Goal: Task Accomplishment & Management: Use online tool/utility

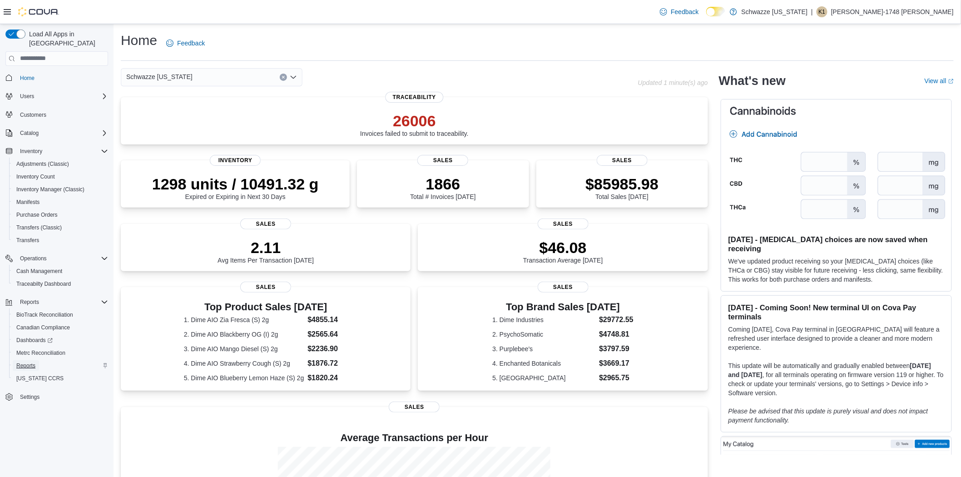
click at [34, 362] on span "Reports" at bounding box center [25, 365] width 19 height 7
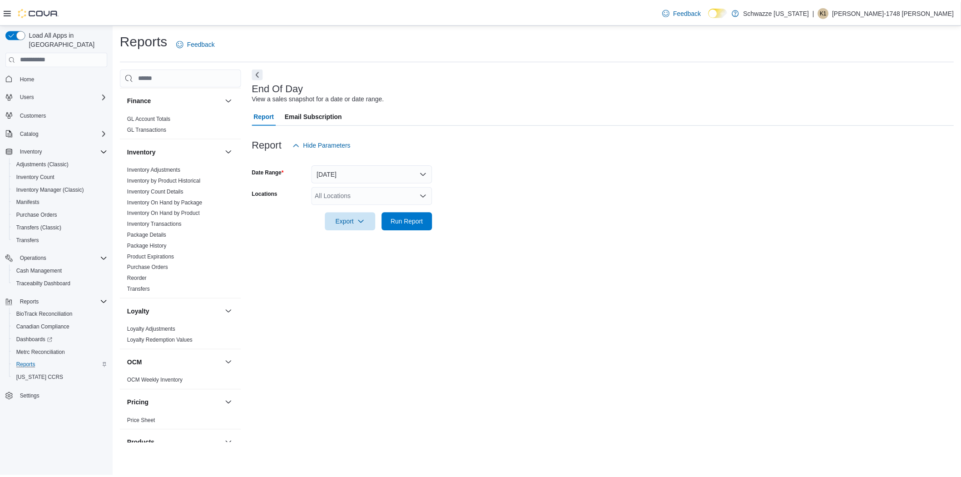
scroll to position [252, 0]
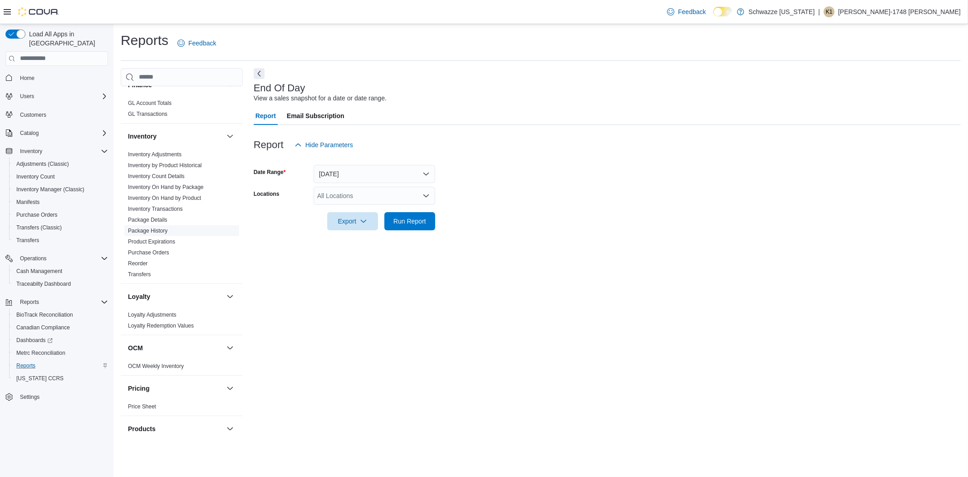
click at [153, 228] on link "Package History" at bounding box center [147, 230] width 39 height 6
click at [380, 179] on input "Package Id" at bounding box center [375, 174] width 122 height 18
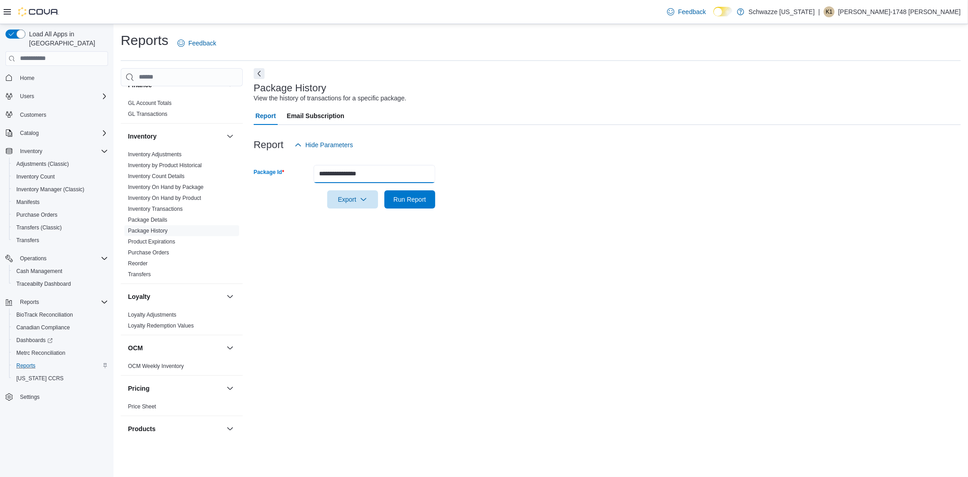
type input "**********"
click at [385, 190] on button "Run Report" at bounding box center [410, 199] width 51 height 18
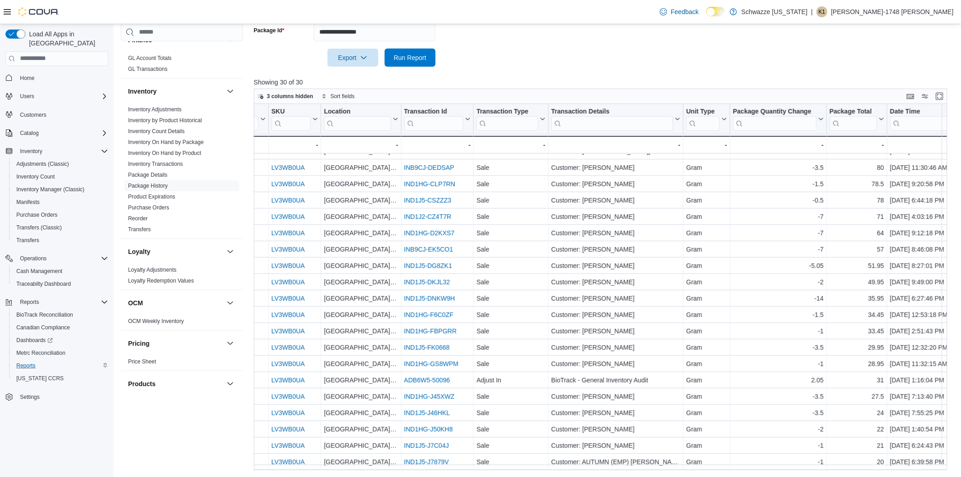
scroll to position [179, 0]
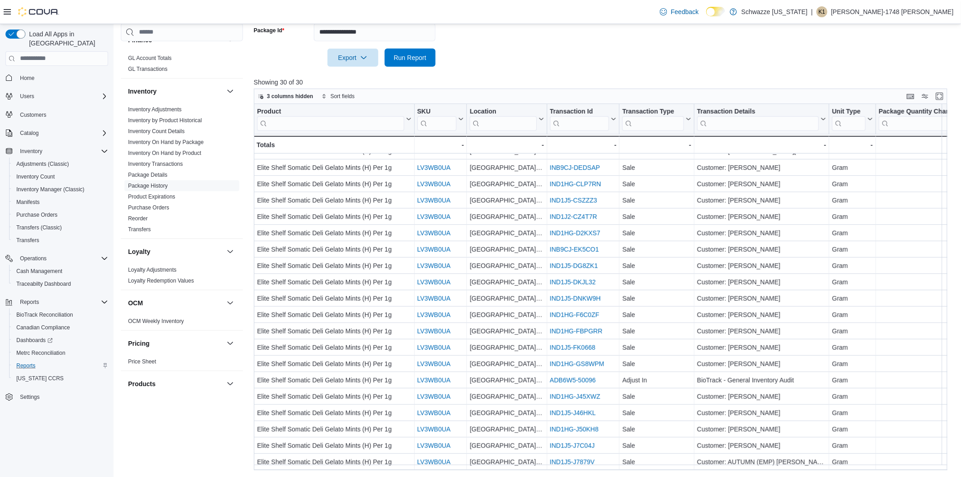
click at [529, 48] on form "**********" at bounding box center [604, 39] width 701 height 54
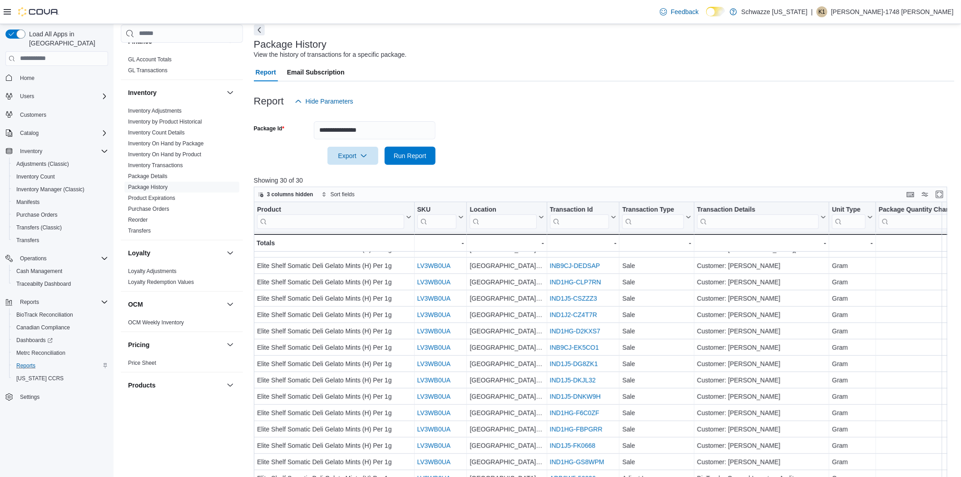
scroll to position [0, 0]
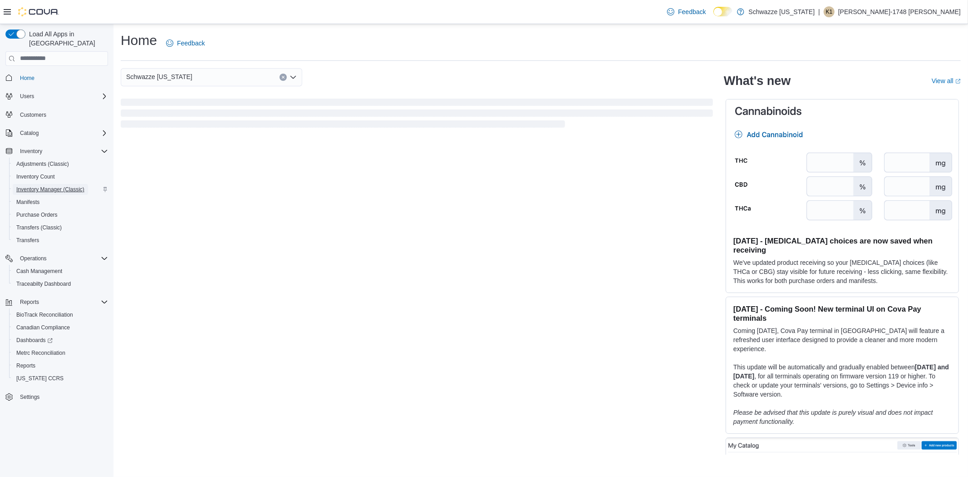
click at [78, 186] on span "Inventory Manager (Classic)" at bounding box center [50, 189] width 68 height 7
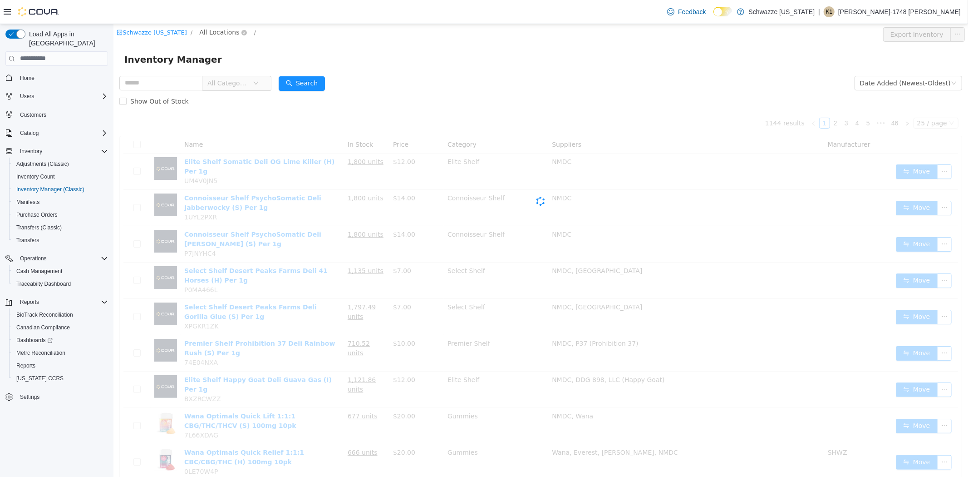
click at [220, 27] on span "All Locations" at bounding box center [219, 32] width 40 height 10
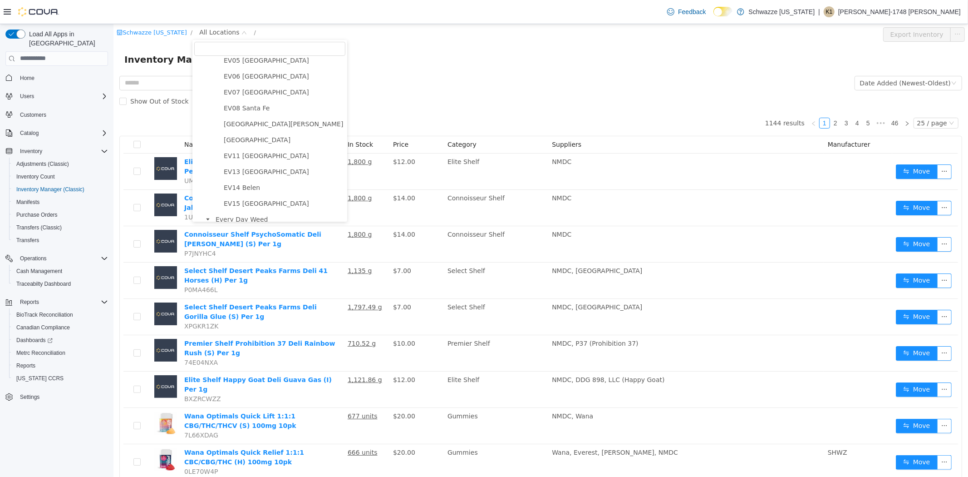
scroll to position [101, 0]
click at [271, 123] on span "[GEOGRAPHIC_DATA][PERSON_NAME]" at bounding box center [282, 122] width 119 height 7
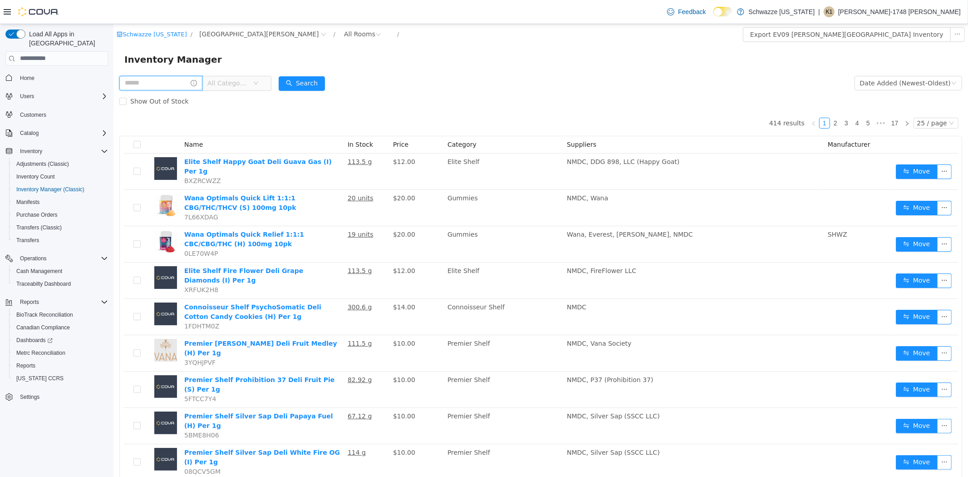
click at [168, 88] on input "text" at bounding box center [160, 82] width 83 height 15
type input "****"
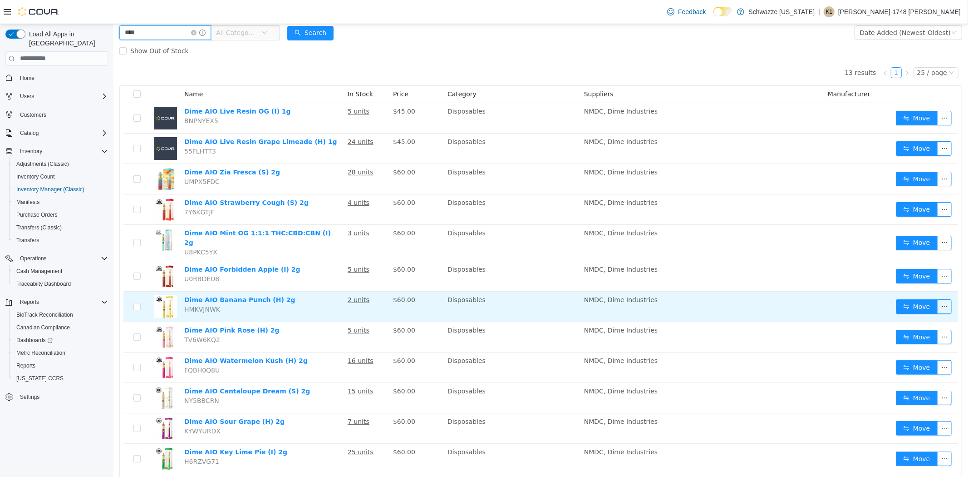
scroll to position [98, 0]
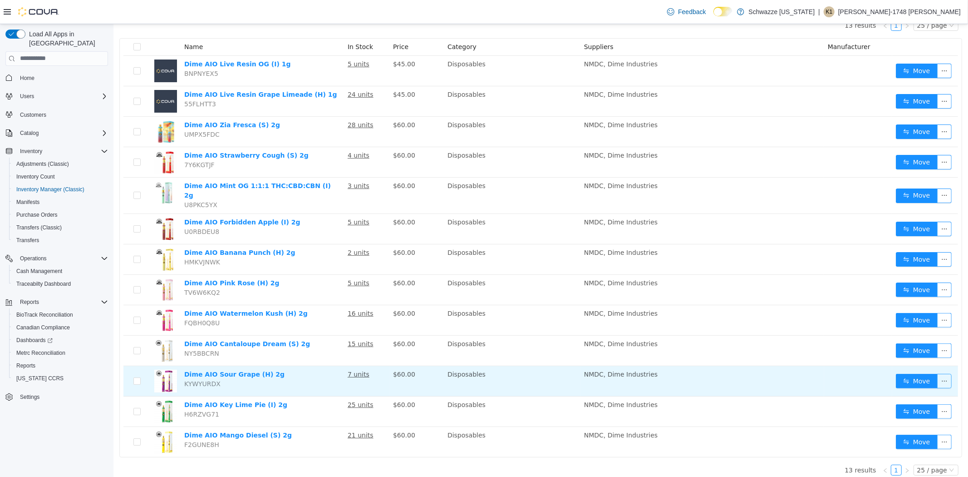
click at [937, 374] on button "button" at bounding box center [944, 380] width 15 height 15
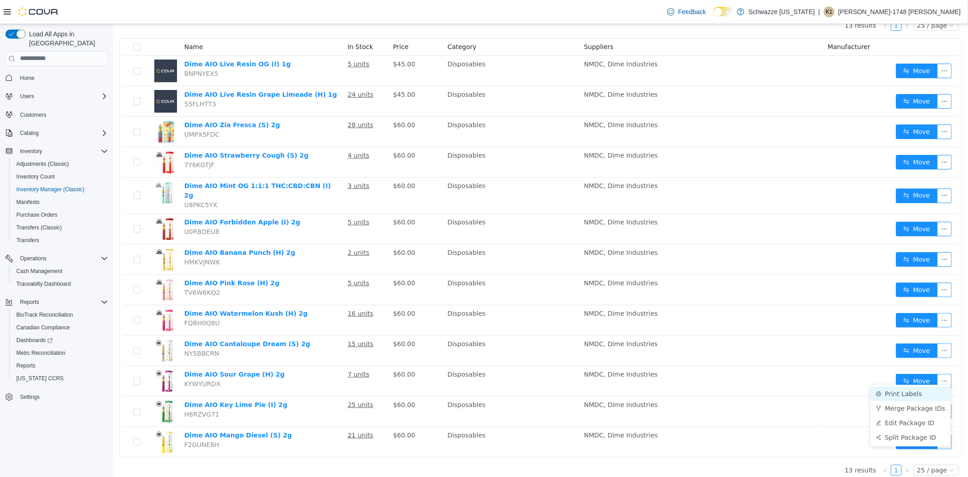
click at [899, 390] on li "Print Labels" at bounding box center [910, 393] width 80 height 15
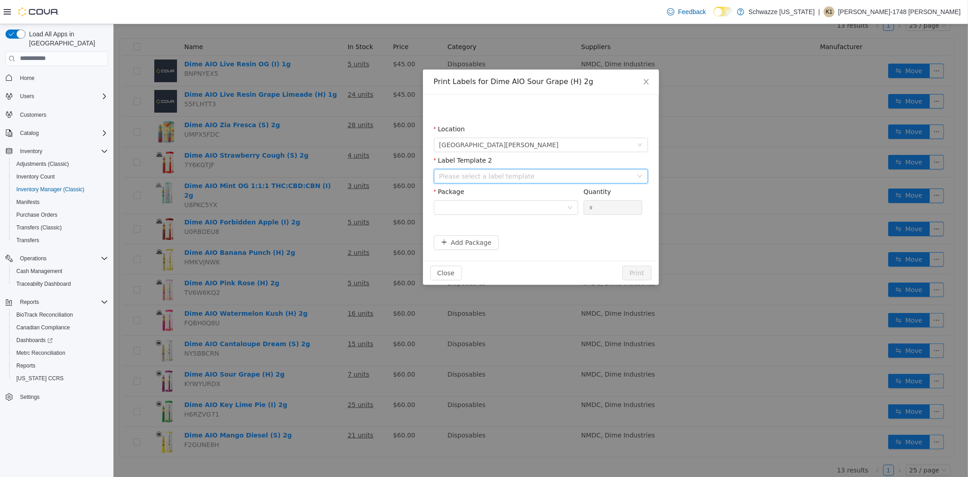
click at [570, 180] on div "Please select a label template" at bounding box center [537, 176] width 197 height 14
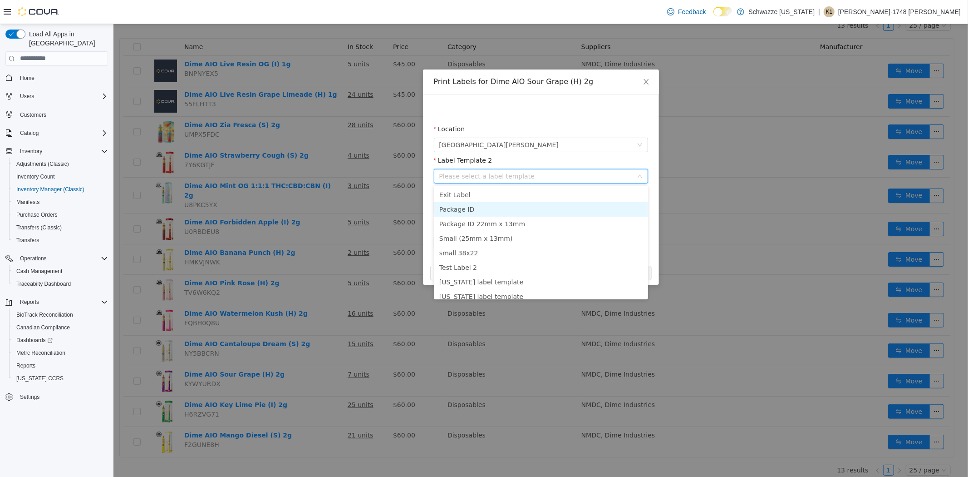
click at [514, 203] on li "Package ID" at bounding box center [541, 209] width 214 height 15
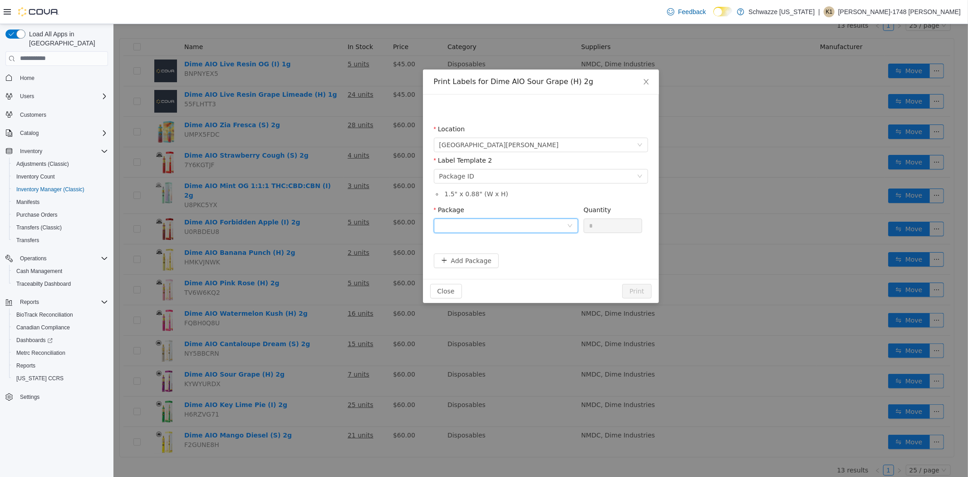
click at [573, 229] on div at bounding box center [506, 225] width 144 height 15
click at [560, 254] on li "0707697464538462" at bounding box center [506, 258] width 144 height 15
click at [627, 228] on input "*" at bounding box center [613, 225] width 58 height 14
type input "*"
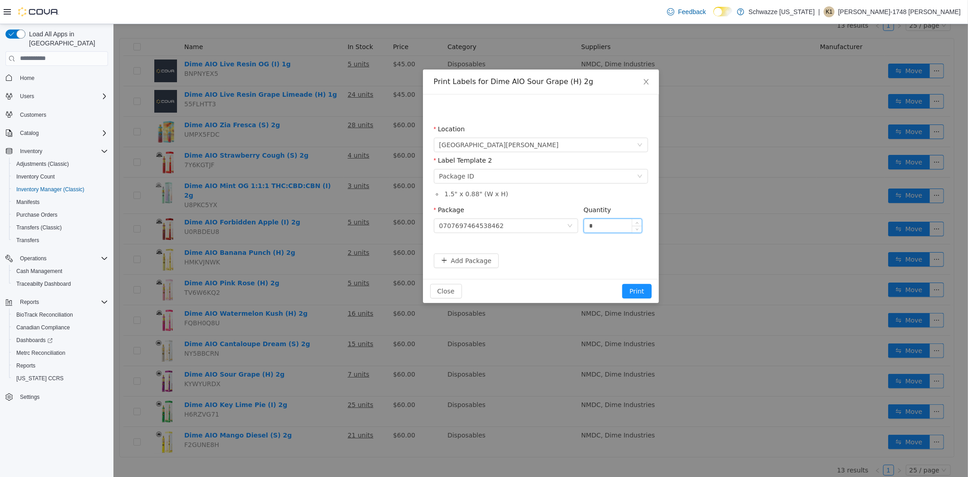
click at [622, 283] on button "Print" at bounding box center [636, 290] width 29 height 15
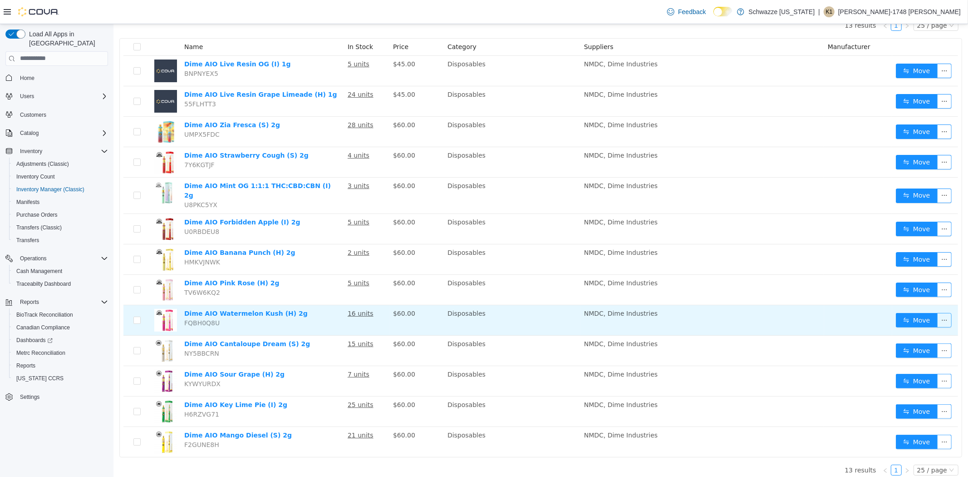
click at [941, 313] on button "button" at bounding box center [944, 319] width 15 height 15
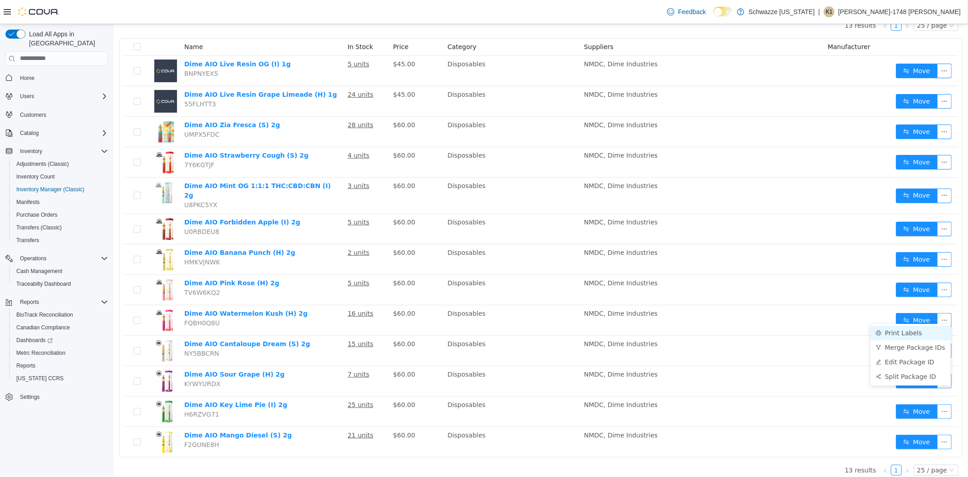
click at [903, 333] on li "Print Labels" at bounding box center [910, 332] width 80 height 15
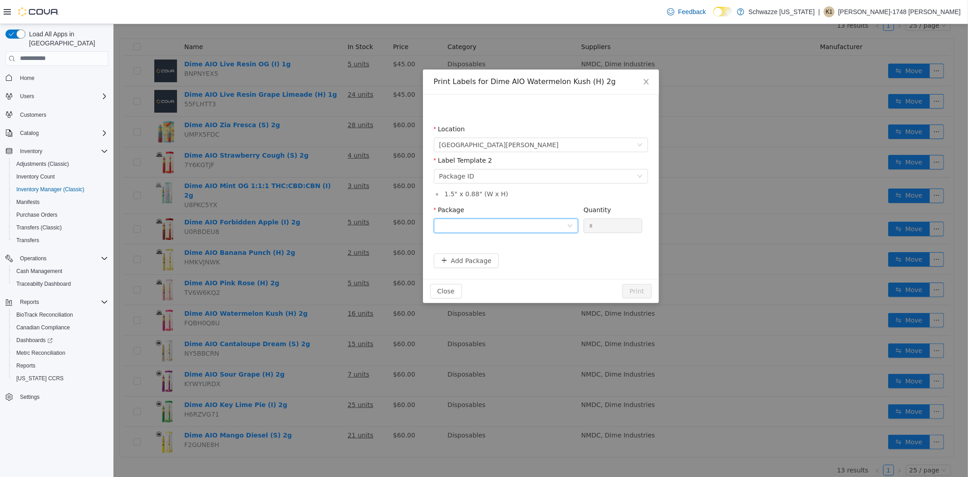
click at [567, 228] on icon "icon: down" at bounding box center [569, 225] width 5 height 6
click at [516, 261] on li "8902636286886713" at bounding box center [506, 258] width 144 height 15
click at [613, 227] on input "*" at bounding box center [613, 225] width 58 height 14
type input "*"
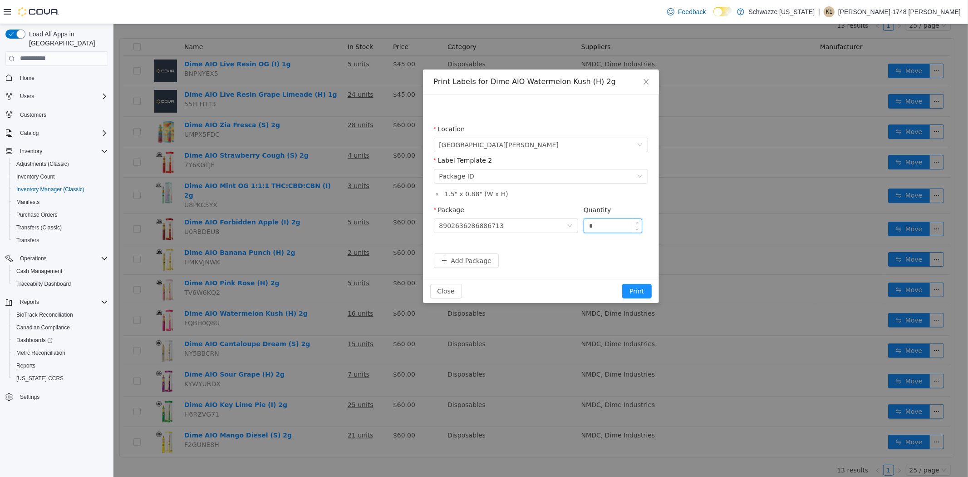
click at [622, 283] on button "Print" at bounding box center [636, 290] width 29 height 15
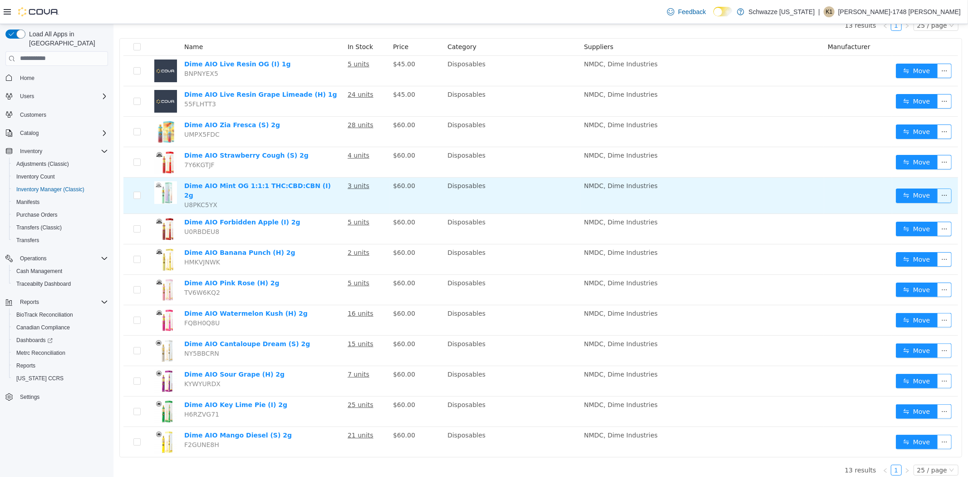
click at [937, 196] on button "button" at bounding box center [944, 195] width 15 height 15
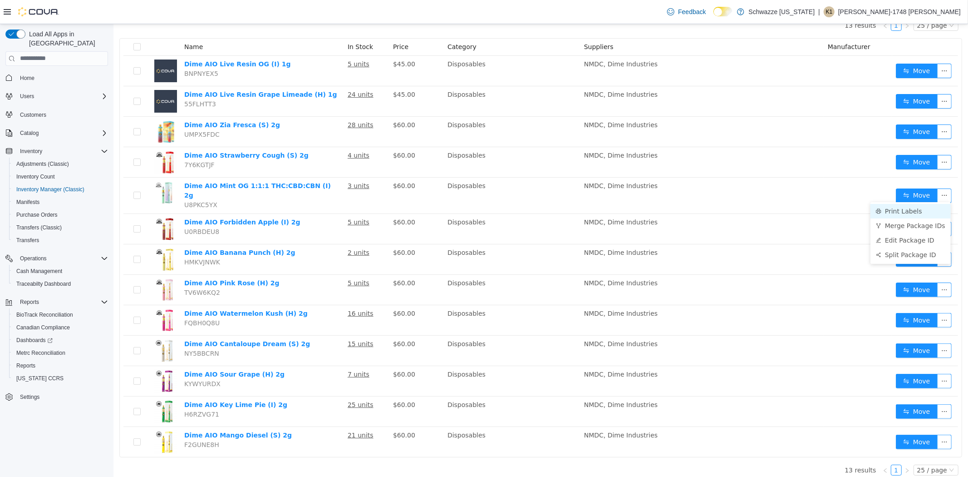
click at [910, 212] on li "Print Labels" at bounding box center [910, 210] width 80 height 15
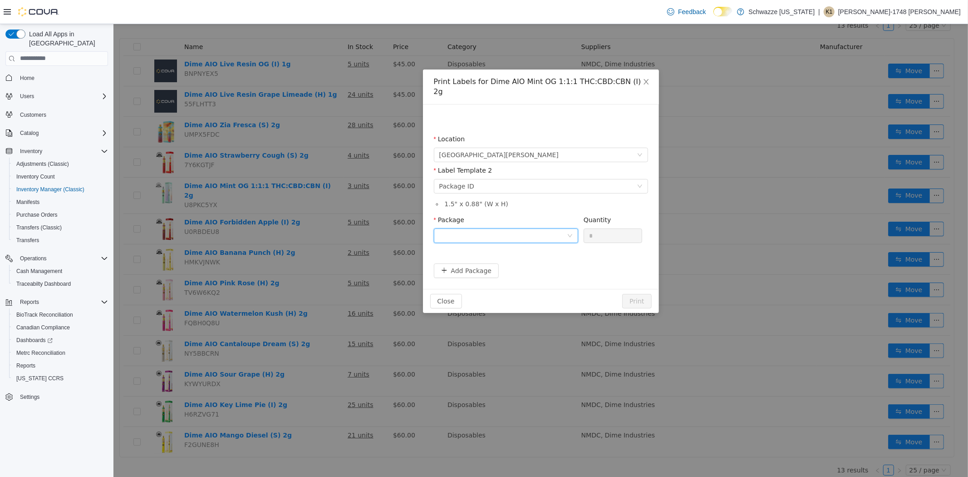
click at [549, 228] on div at bounding box center [503, 235] width 128 height 14
click at [529, 258] on li "9036256929000819" at bounding box center [506, 258] width 144 height 15
click at [612, 217] on div "Quantity" at bounding box center [612, 221] width 59 height 13
click at [607, 228] on input "*" at bounding box center [613, 235] width 58 height 14
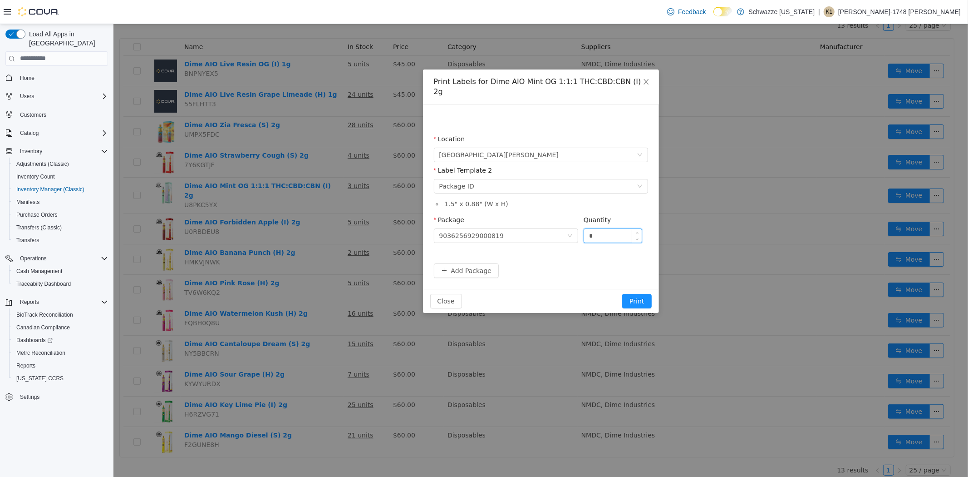
type input "*"
click at [622, 293] on button "Print" at bounding box center [636, 300] width 29 height 15
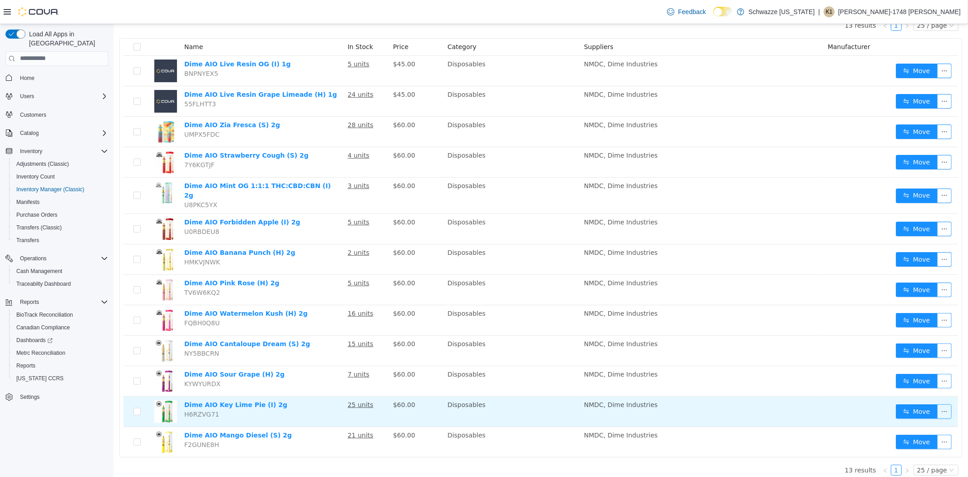
click at [938, 404] on button "button" at bounding box center [944, 411] width 15 height 15
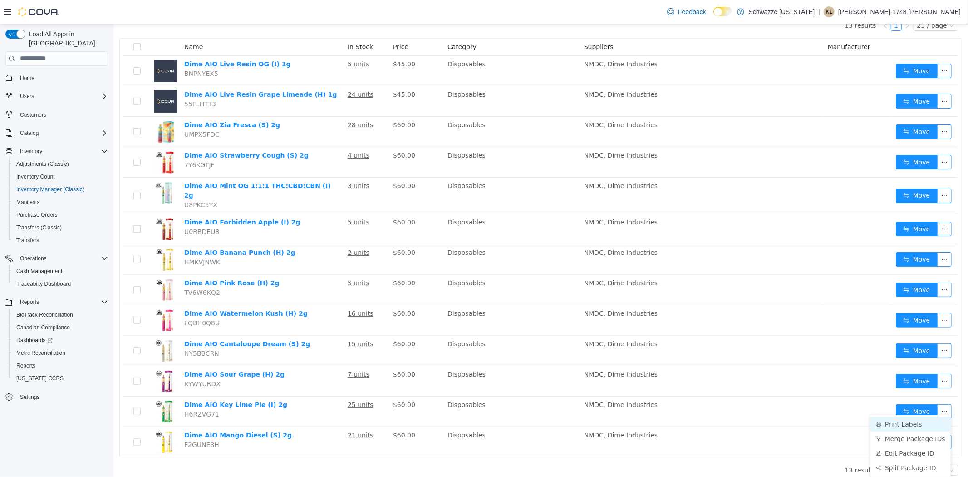
click at [929, 424] on li "Print Labels" at bounding box center [910, 423] width 80 height 15
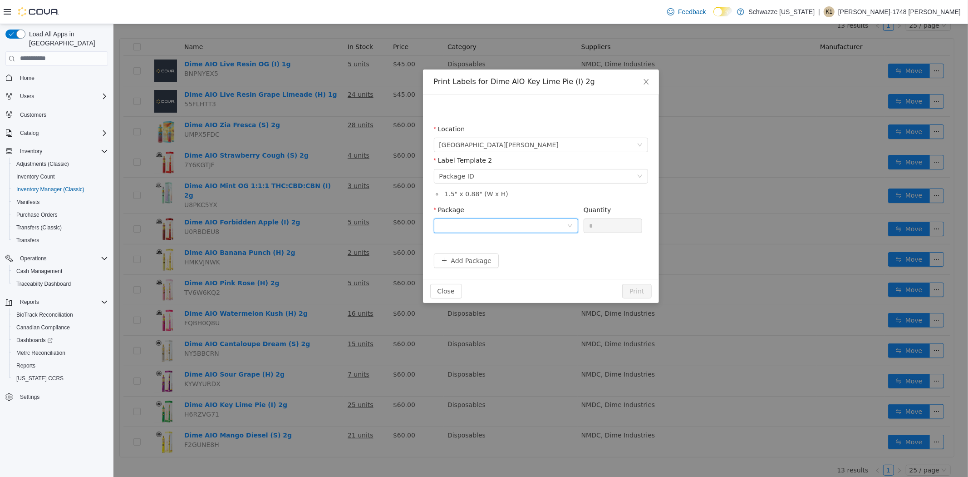
click at [568, 221] on div at bounding box center [506, 225] width 144 height 15
click at [541, 257] on li "4001973134671380" at bounding box center [506, 258] width 144 height 15
click at [595, 224] on input "*" at bounding box center [613, 225] width 58 height 14
type input "*"
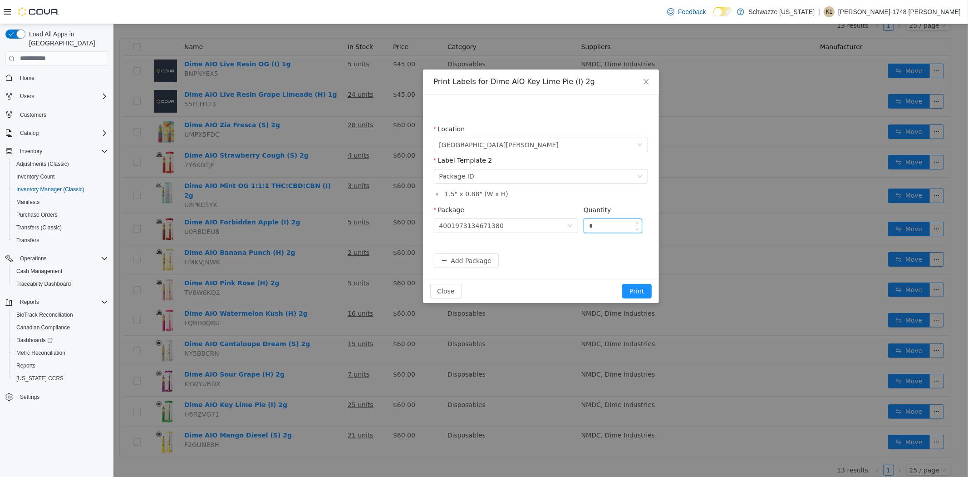
click at [622, 283] on button "Print" at bounding box center [636, 290] width 29 height 15
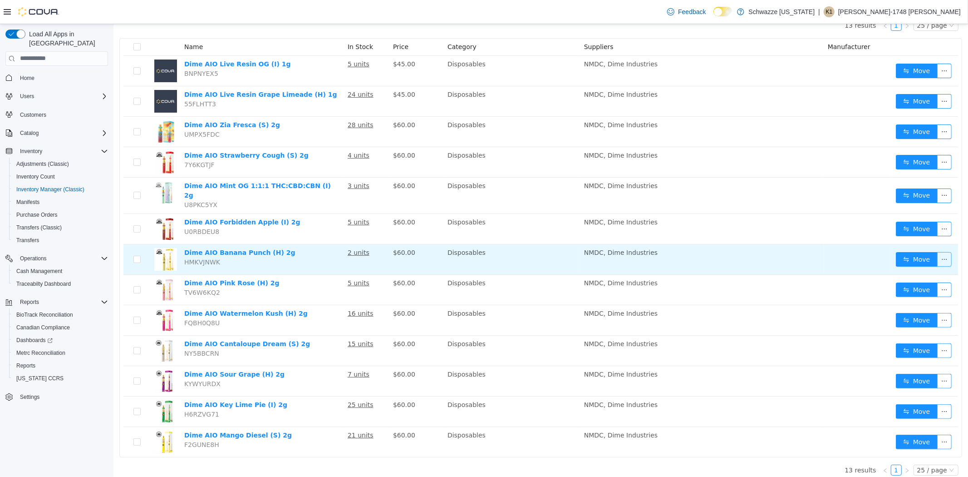
click at [940, 252] on button "button" at bounding box center [944, 259] width 15 height 15
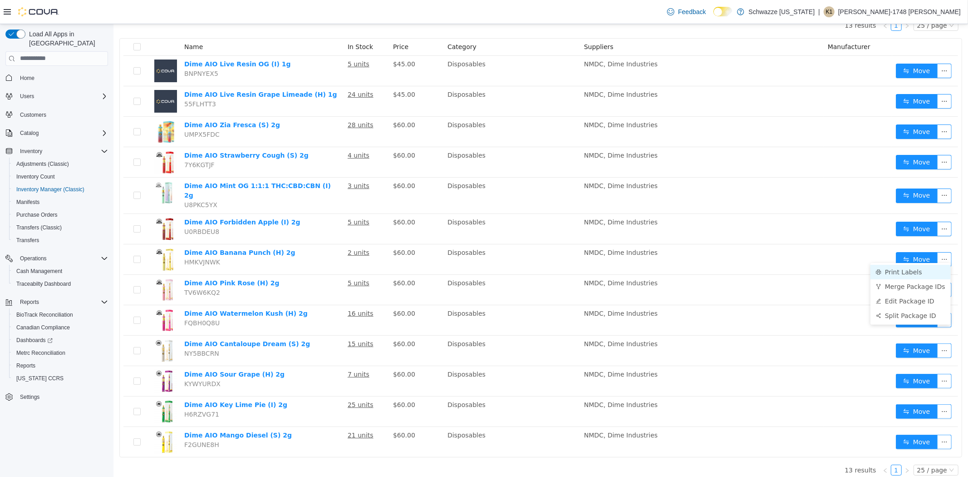
click at [901, 277] on li "Print Labels" at bounding box center [910, 271] width 80 height 15
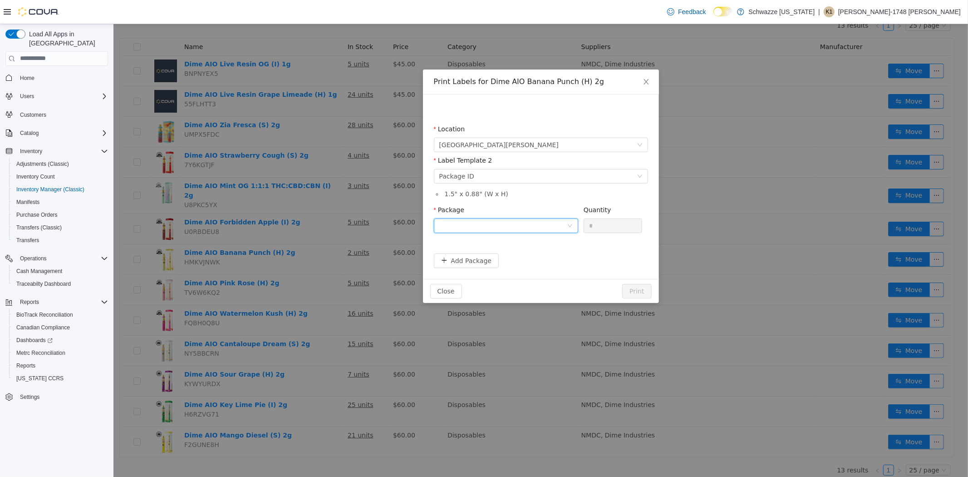
click at [546, 230] on div at bounding box center [503, 225] width 128 height 14
click at [539, 253] on li "4576335862946708" at bounding box center [506, 258] width 144 height 15
click at [616, 228] on input "*" at bounding box center [613, 225] width 58 height 14
type input "*"
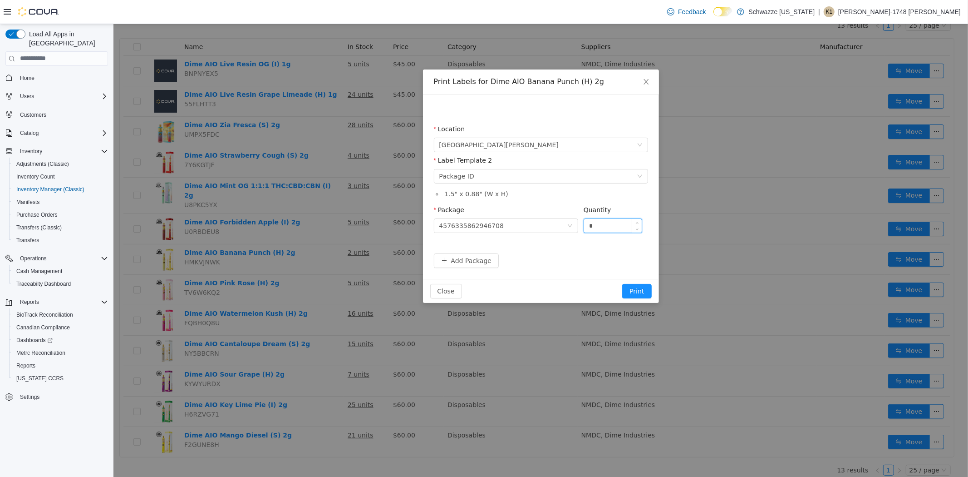
click at [622, 283] on button "Print" at bounding box center [636, 290] width 29 height 15
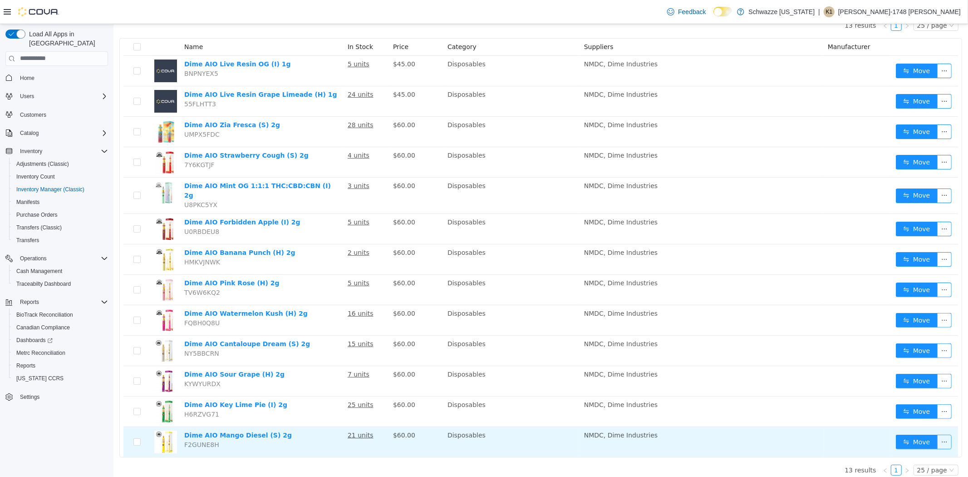
click at [937, 437] on button "button" at bounding box center [944, 441] width 15 height 15
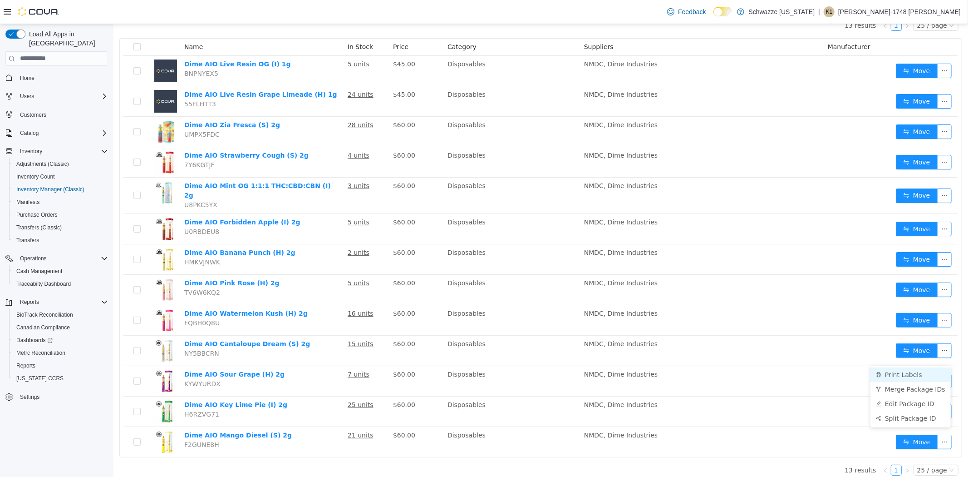
click at [928, 378] on li "Print Labels" at bounding box center [910, 374] width 80 height 15
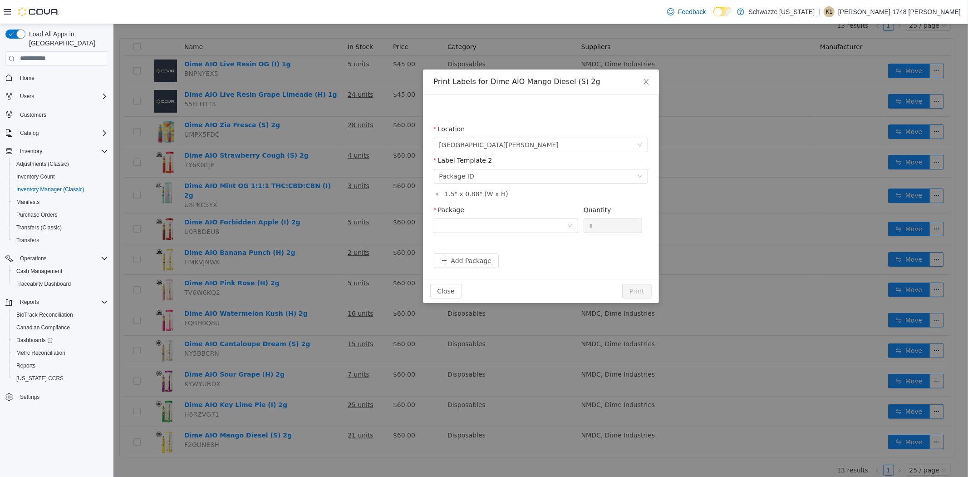
click at [574, 234] on div "Package" at bounding box center [506, 220] width 144 height 31
click at [573, 231] on div at bounding box center [506, 225] width 144 height 15
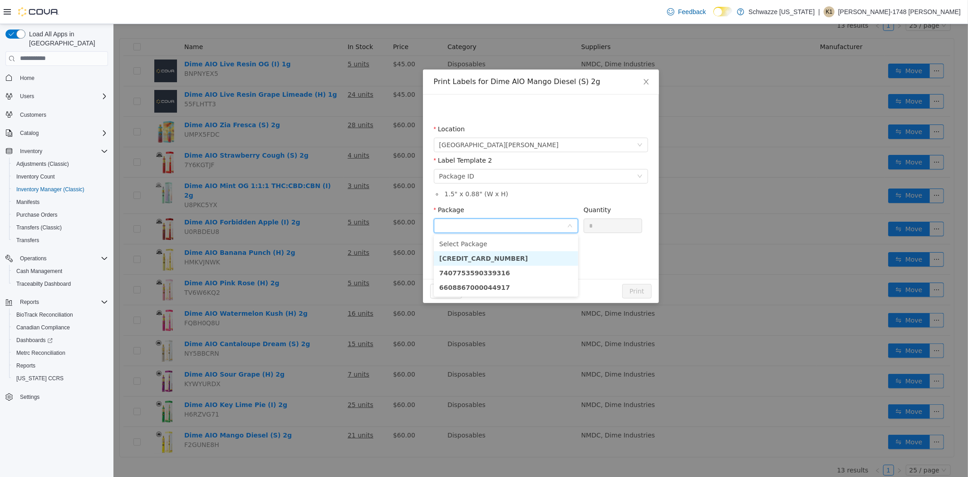
click at [532, 259] on li "4320029670621469" at bounding box center [506, 258] width 144 height 15
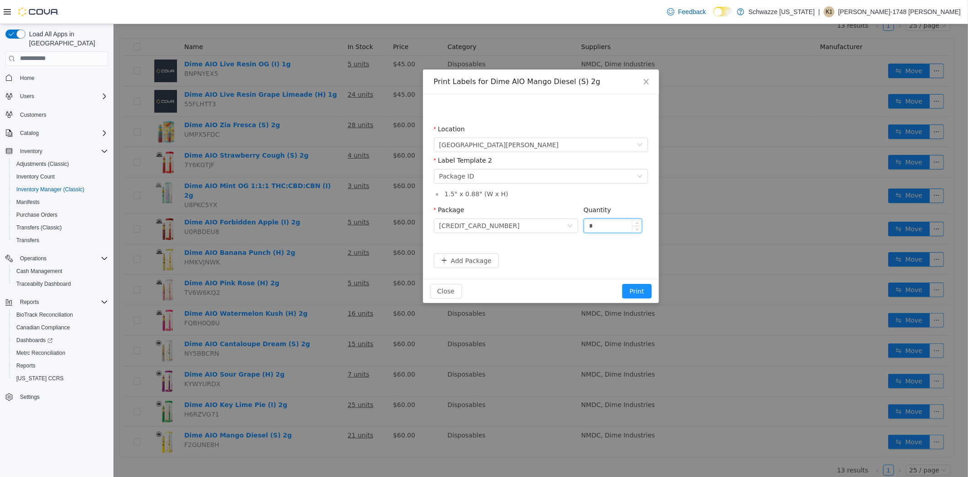
click at [599, 230] on input "*" at bounding box center [613, 225] width 58 height 14
type input "*"
click at [622, 283] on button "Print" at bounding box center [636, 290] width 29 height 15
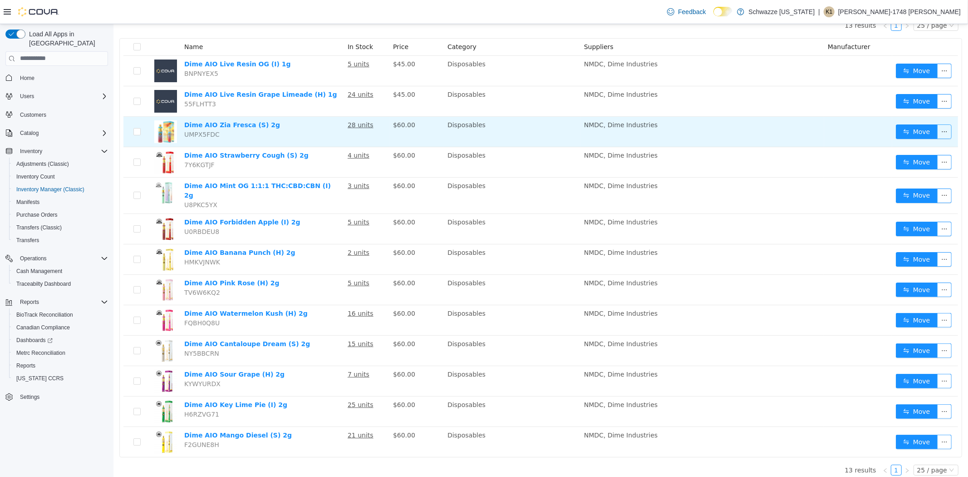
click at [938, 131] on button "button" at bounding box center [944, 131] width 15 height 15
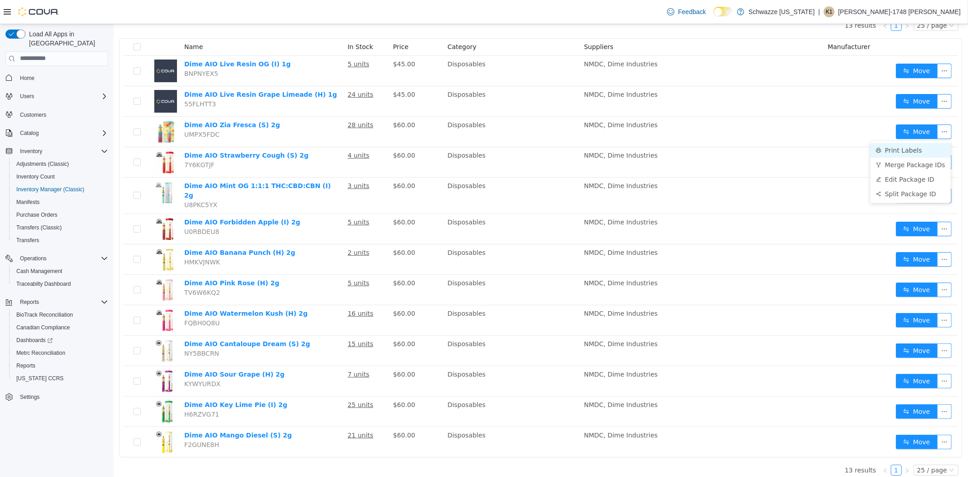
click at [903, 147] on li "Print Labels" at bounding box center [910, 150] width 80 height 15
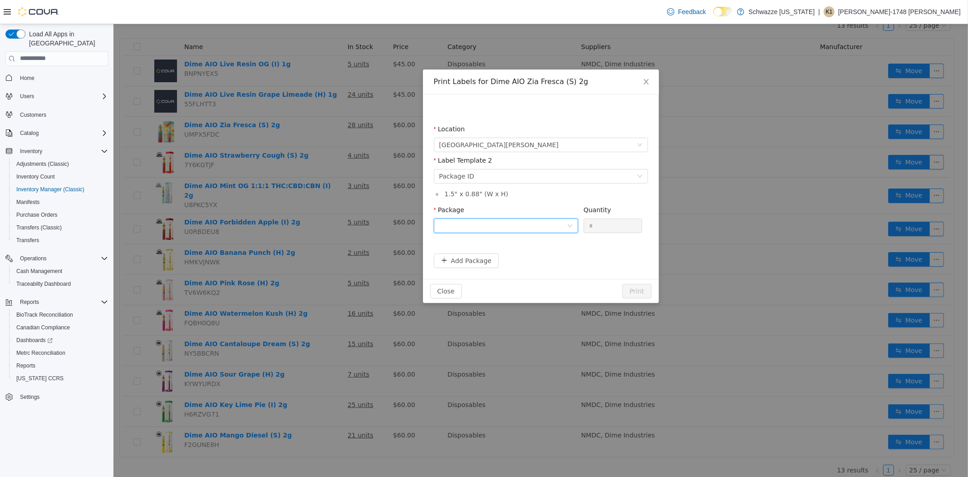
click at [537, 225] on div at bounding box center [503, 225] width 128 height 14
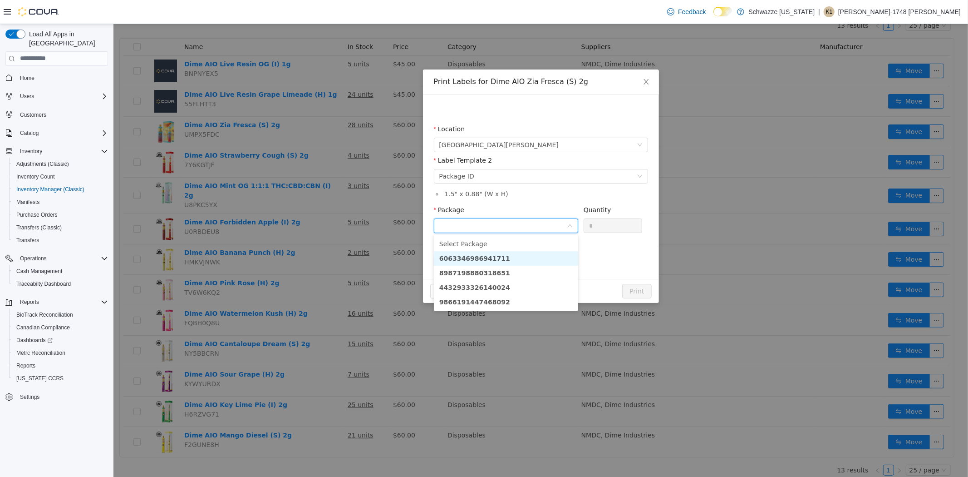
click at [514, 257] on li "6063346986941711" at bounding box center [506, 258] width 144 height 15
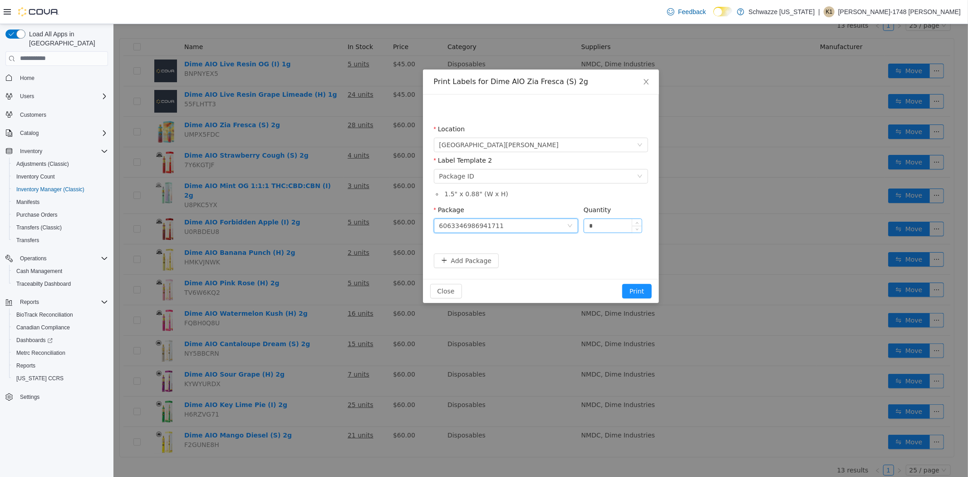
click at [599, 222] on input "*" at bounding box center [613, 225] width 58 height 14
type input "*"
click at [622, 283] on button "Print" at bounding box center [636, 290] width 29 height 15
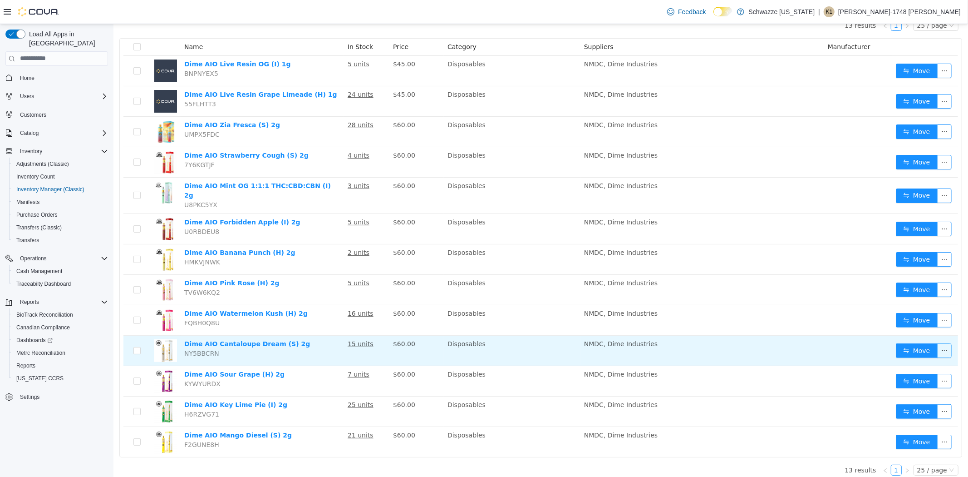
click at [937, 345] on button "button" at bounding box center [944, 350] width 15 height 15
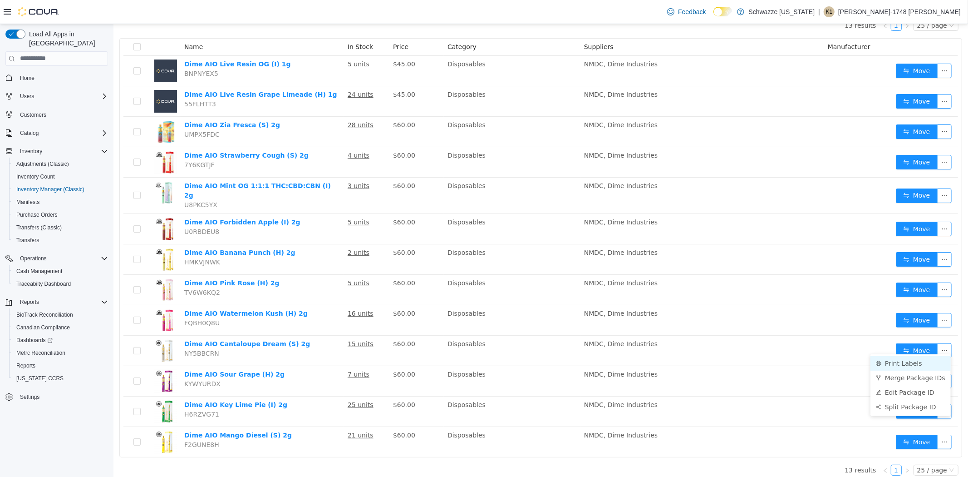
click at [899, 362] on li "Print Labels" at bounding box center [910, 362] width 80 height 15
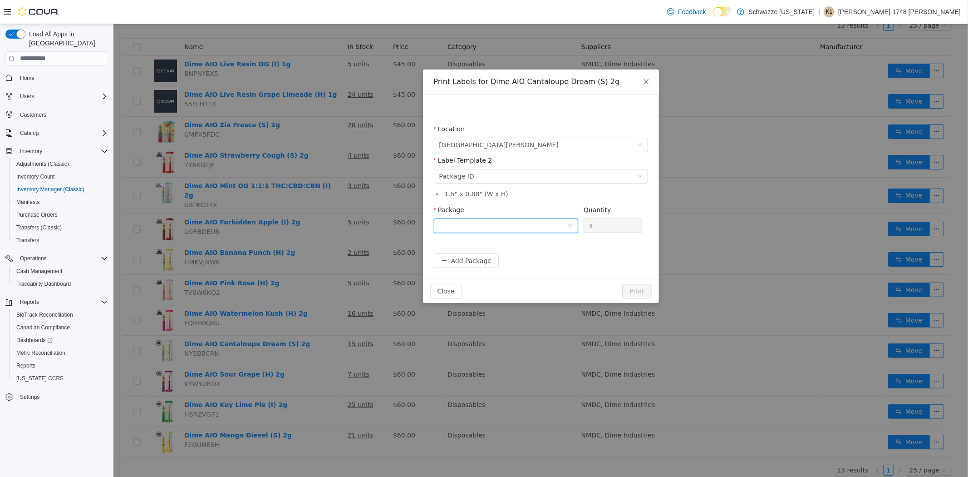
click at [568, 223] on icon "icon: down" at bounding box center [569, 224] width 5 height 5
click at [506, 258] on li "0733483275422033" at bounding box center [506, 258] width 144 height 15
click at [600, 227] on input "*" at bounding box center [613, 225] width 58 height 14
type input "*"
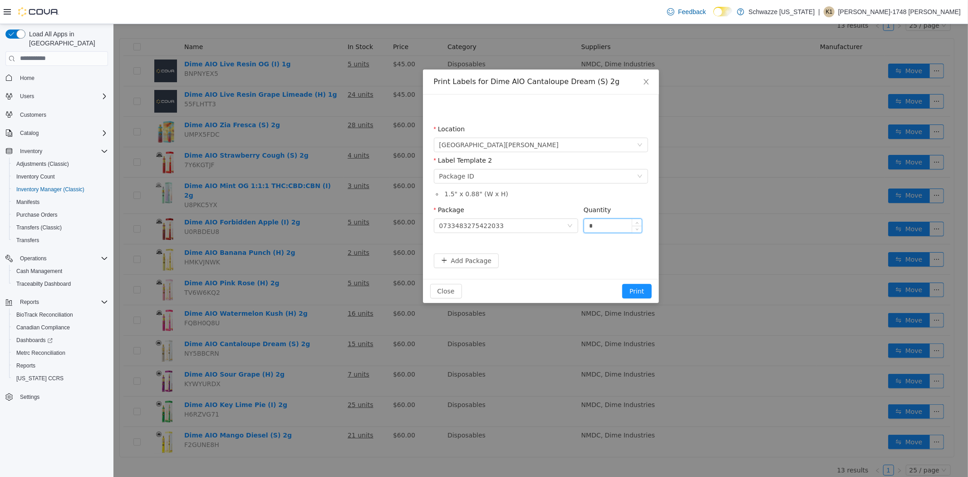
click at [622, 283] on button "Print" at bounding box center [636, 290] width 29 height 15
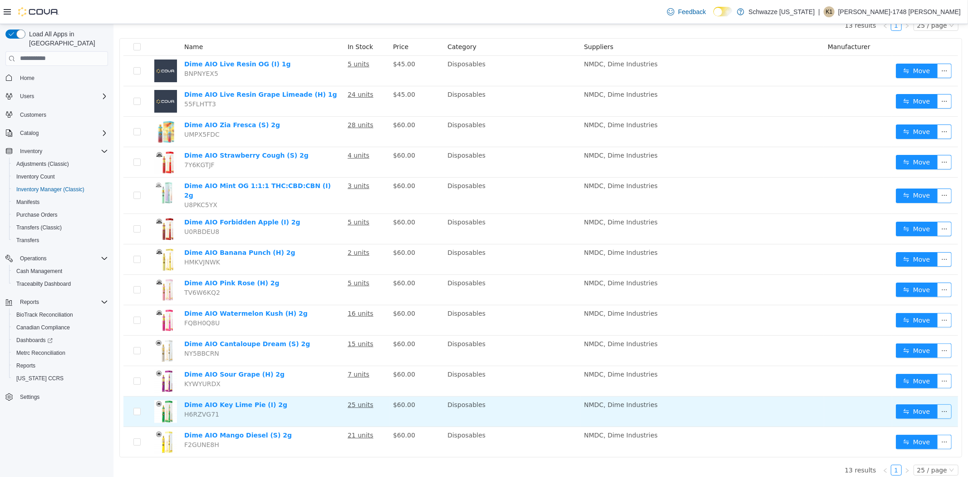
click at [940, 405] on button "button" at bounding box center [944, 411] width 15 height 15
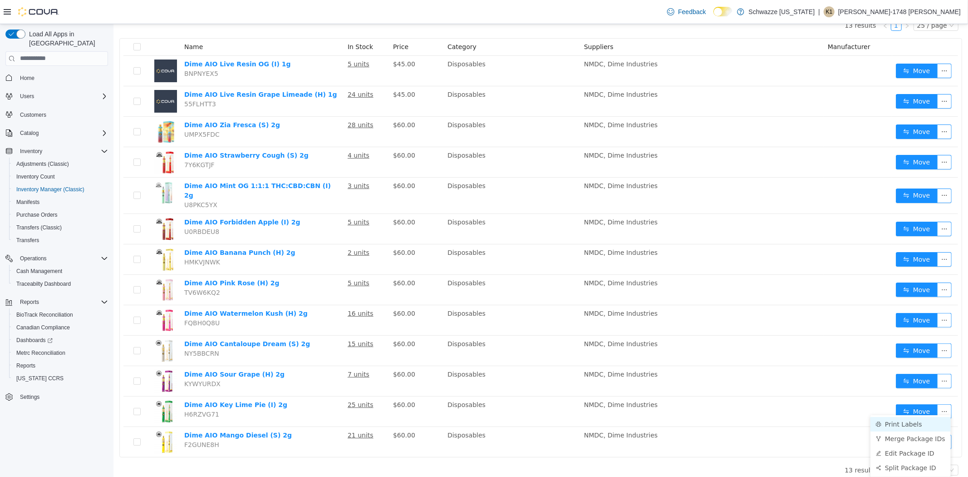
click at [915, 423] on li "Print Labels" at bounding box center [910, 423] width 80 height 15
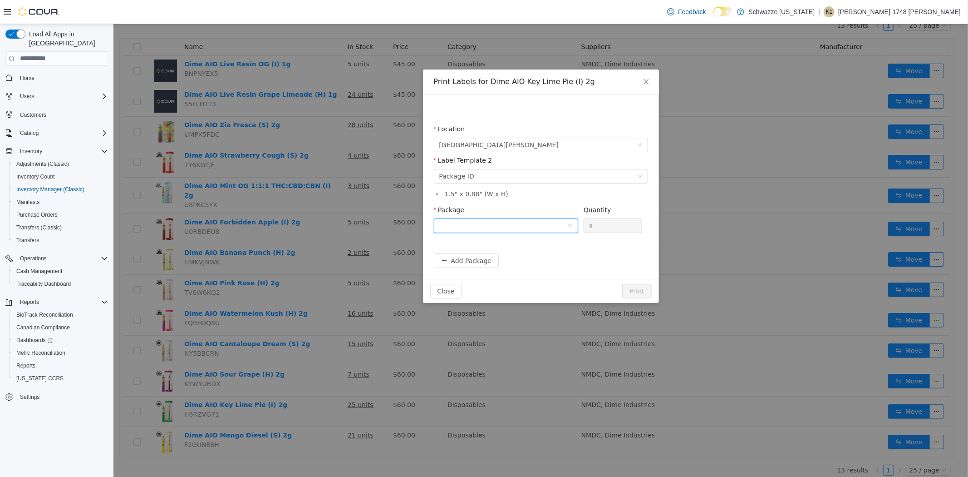
click at [555, 223] on div at bounding box center [503, 225] width 128 height 14
click at [536, 252] on li "4001973134671380" at bounding box center [506, 258] width 144 height 15
click at [590, 227] on input "*" at bounding box center [613, 225] width 58 height 14
type input "*"
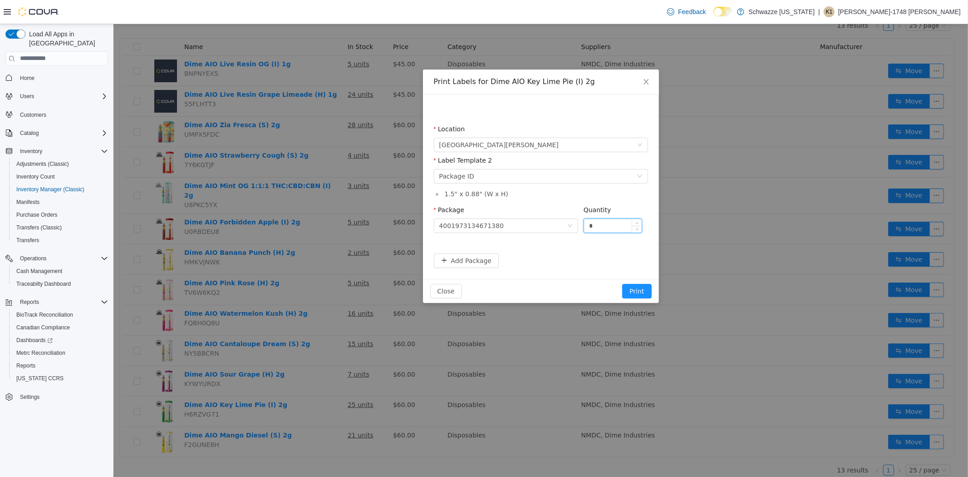
click at [622, 283] on button "Print" at bounding box center [636, 290] width 29 height 15
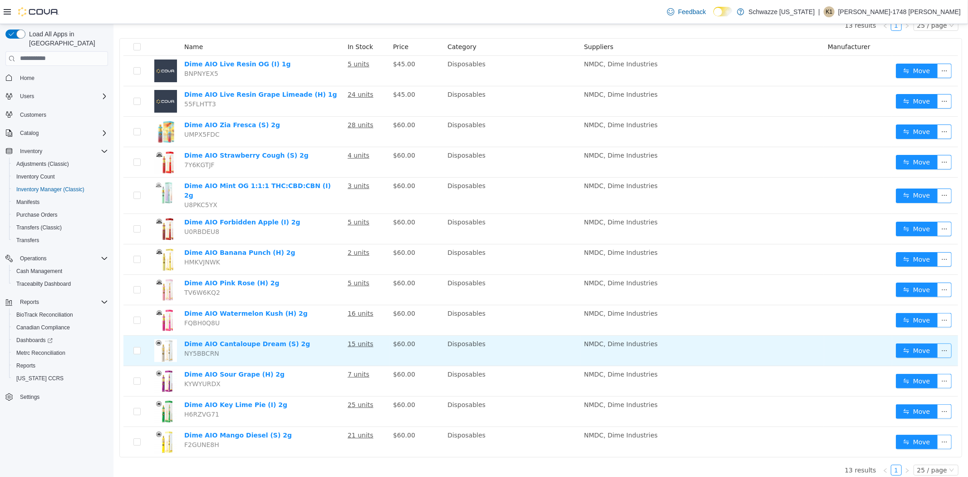
click at [937, 343] on button "button" at bounding box center [944, 350] width 15 height 15
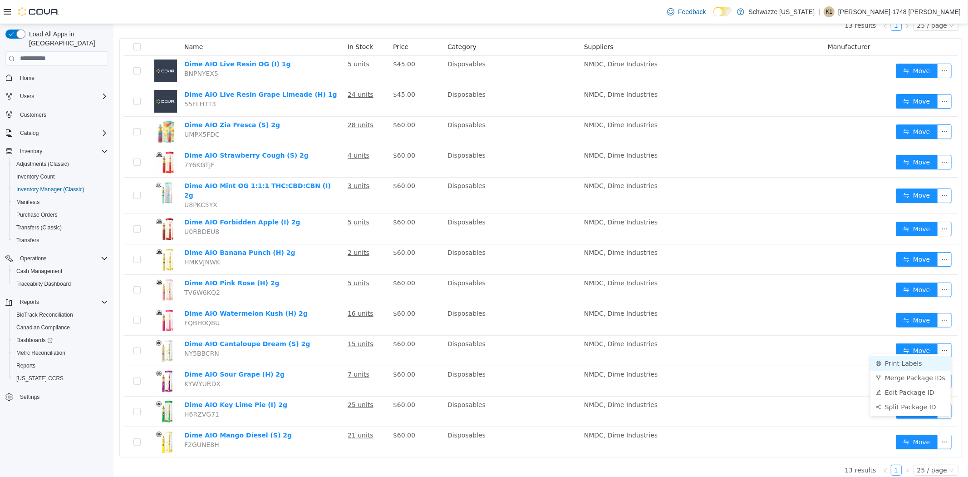
click at [906, 367] on li "Print Labels" at bounding box center [910, 362] width 80 height 15
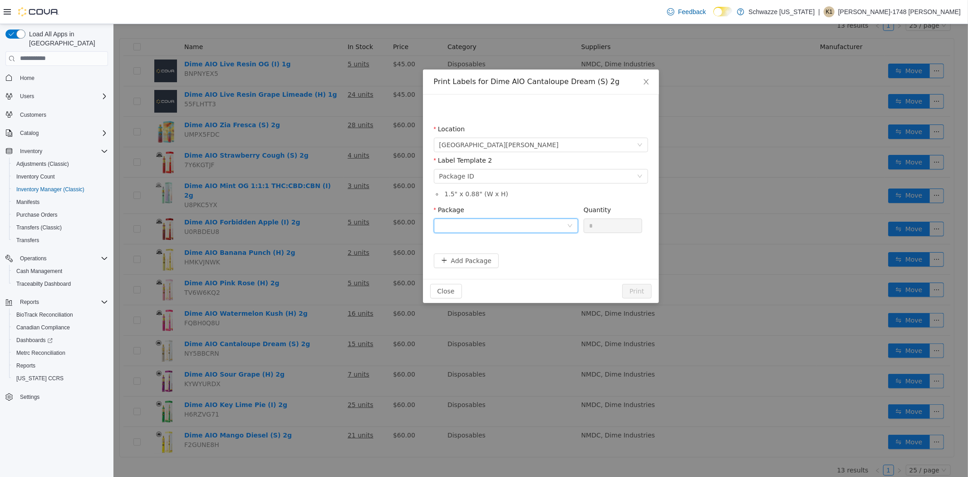
click at [564, 223] on div at bounding box center [503, 225] width 128 height 14
click at [539, 248] on li "Select Package" at bounding box center [506, 243] width 144 height 15
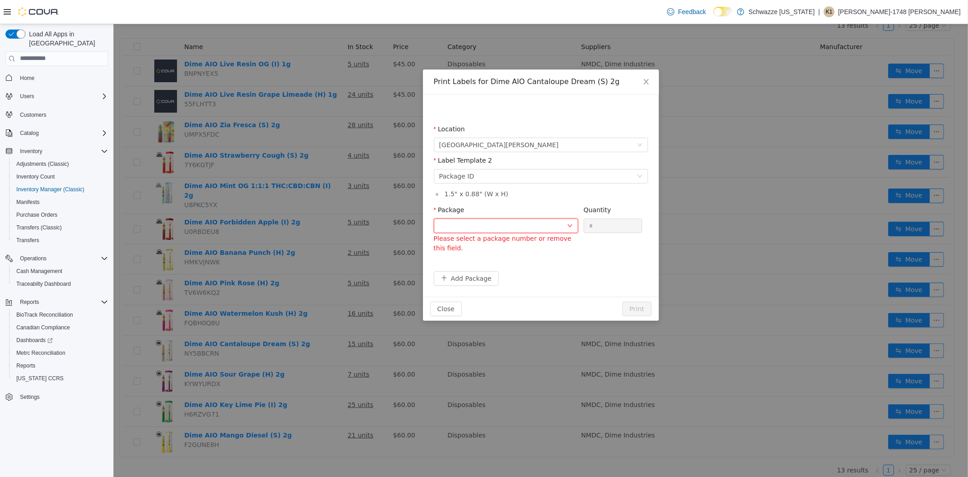
click at [546, 224] on div at bounding box center [503, 225] width 128 height 14
click at [528, 254] on li "0733483275422033" at bounding box center [506, 258] width 144 height 15
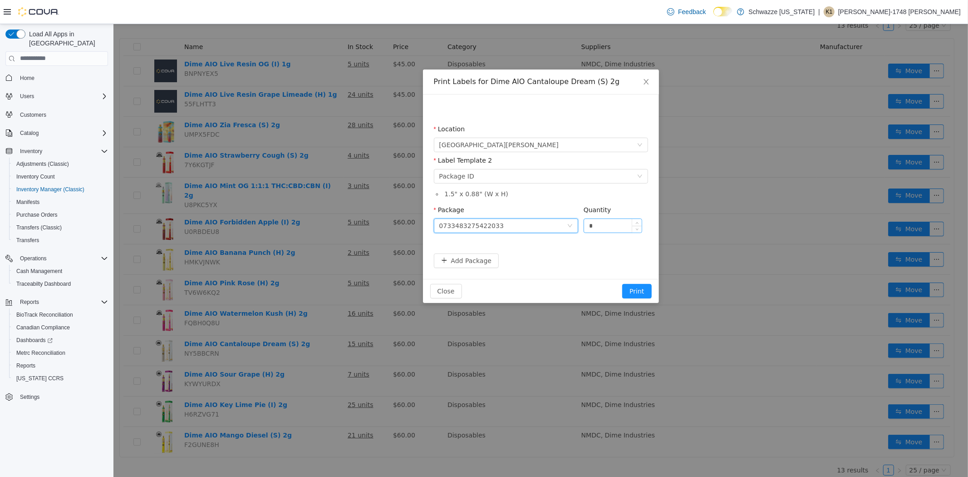
click at [599, 227] on input "*" at bounding box center [613, 225] width 58 height 14
click at [598, 227] on input "*" at bounding box center [613, 225] width 58 height 14
type input "**"
click at [622, 283] on button "Print" at bounding box center [636, 290] width 29 height 15
